Goal: Task Accomplishment & Management: Manage account settings

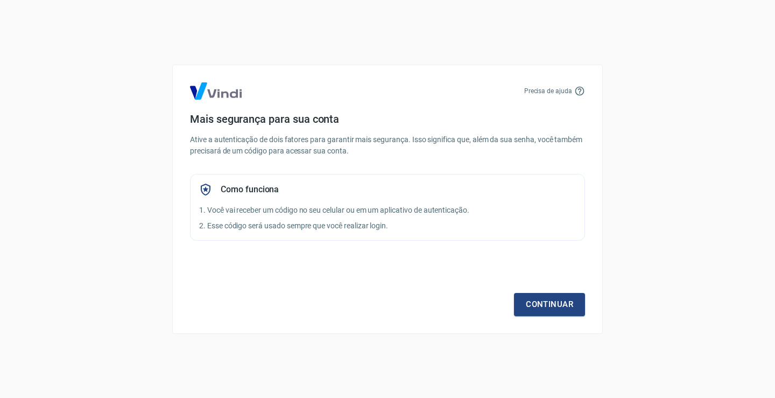
click at [662, 87] on div "Precisa de ajuda Mais segurança para sua conta Ative a autenticação de dois fat…" at bounding box center [387, 199] width 775 height 398
click at [643, 84] on div "Precisa de ajuda Mais segurança para sua conta Ative a autenticação de dois fat…" at bounding box center [387, 199] width 775 height 398
click at [554, 299] on link "Continuar" at bounding box center [549, 304] width 71 height 23
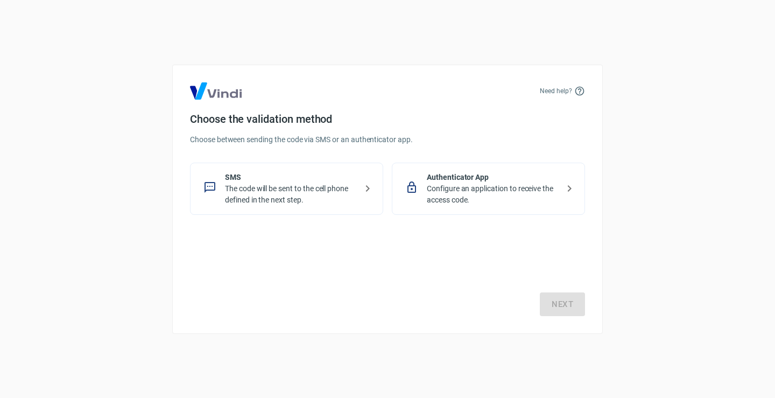
click at [334, 181] on p "SMS" at bounding box center [291, 177] width 132 height 11
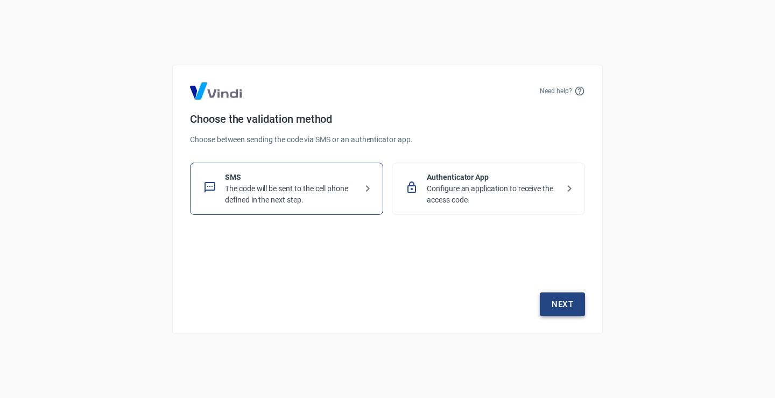
click at [562, 301] on font "Next" at bounding box center [563, 304] width 22 height 10
